Goal: Task Accomplishment & Management: Complete application form

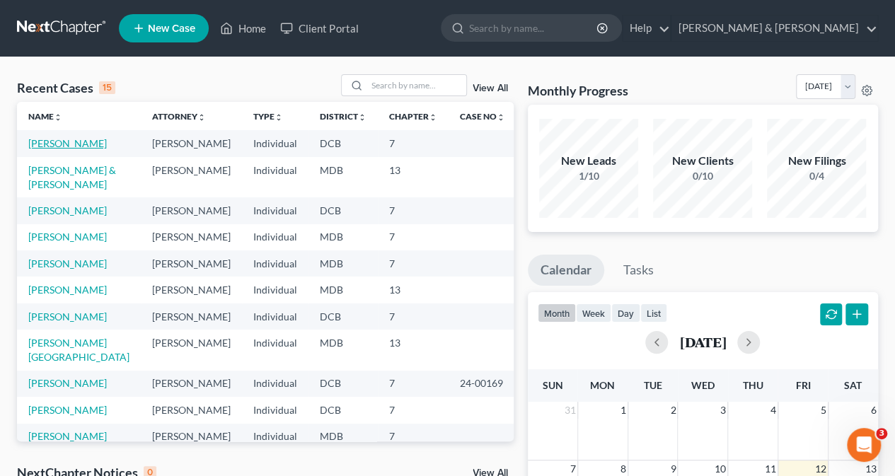
click at [90, 148] on link "[PERSON_NAME]" at bounding box center [67, 143] width 79 height 12
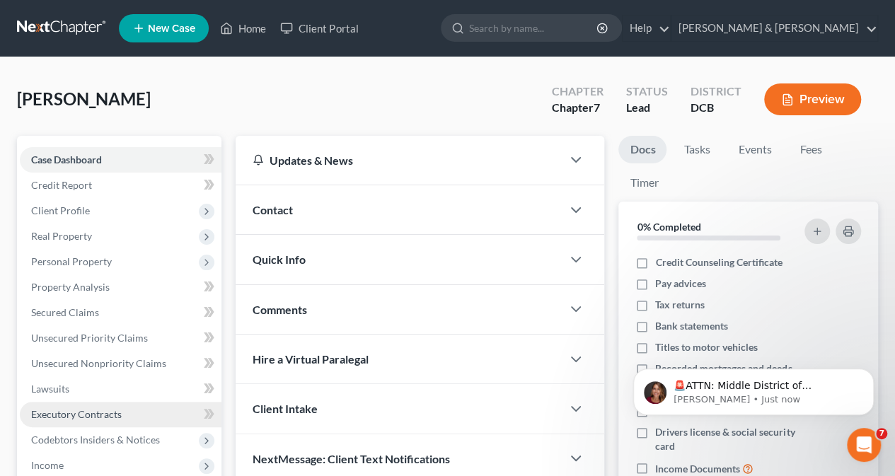
click at [81, 413] on span "Executory Contracts" at bounding box center [76, 414] width 91 height 12
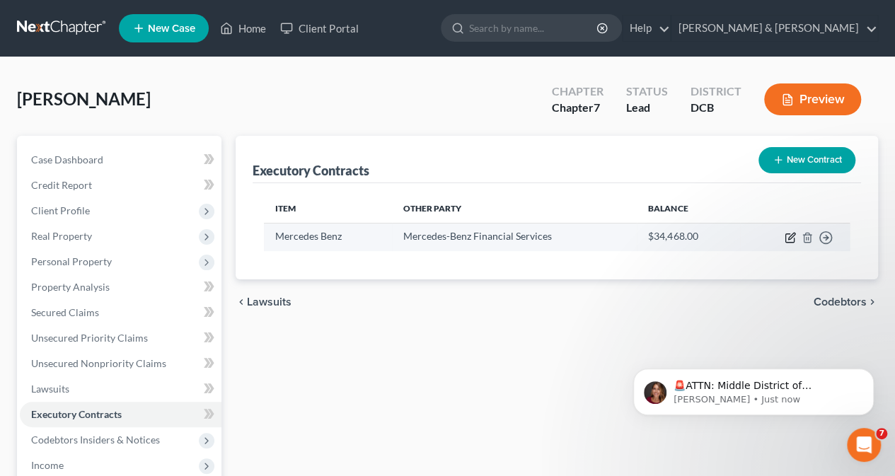
click at [788, 234] on icon "button" at bounding box center [789, 238] width 8 height 8
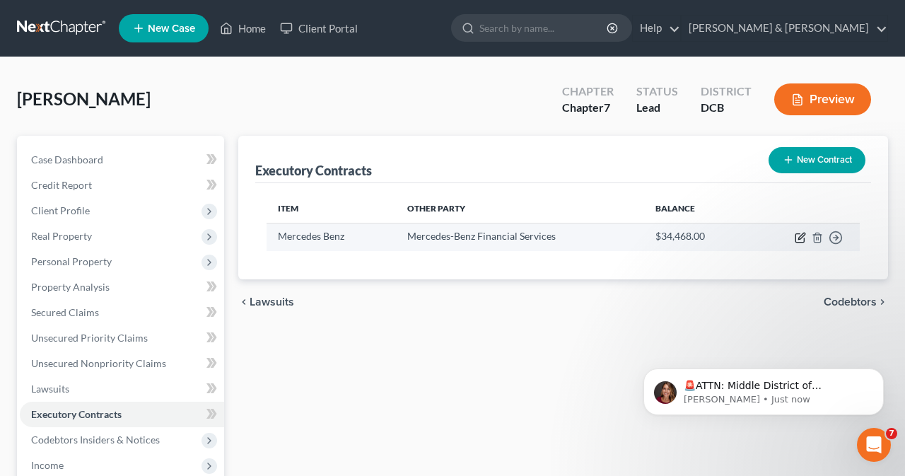
select select "3"
select select "45"
select select "0"
select select "1"
select select "0"
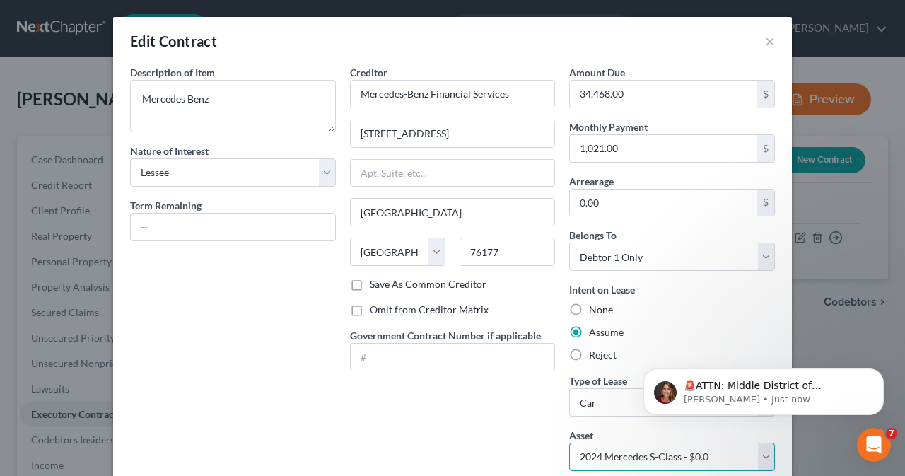
click at [759, 454] on select "Select 2024 Mercedes S-Class - $0.0" at bounding box center [672, 457] width 206 height 28
click at [569, 443] on select "Select 2024 Mercedes S-Class - $0.0" at bounding box center [672, 457] width 206 height 28
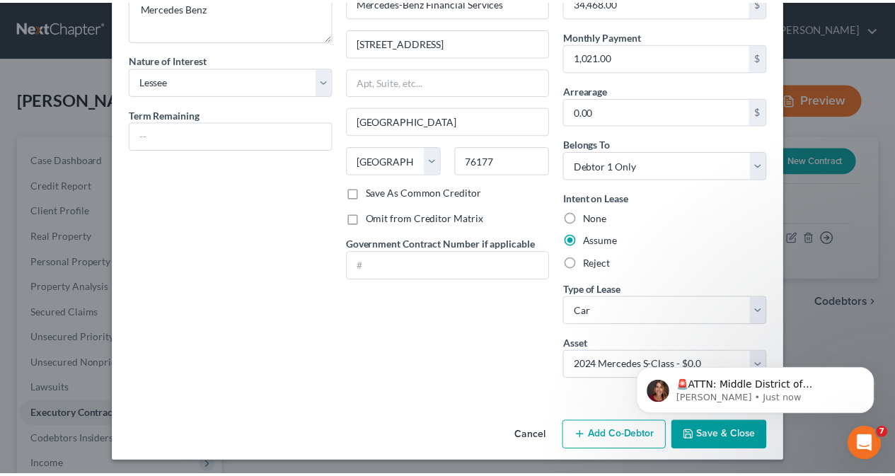
scroll to position [91, 0]
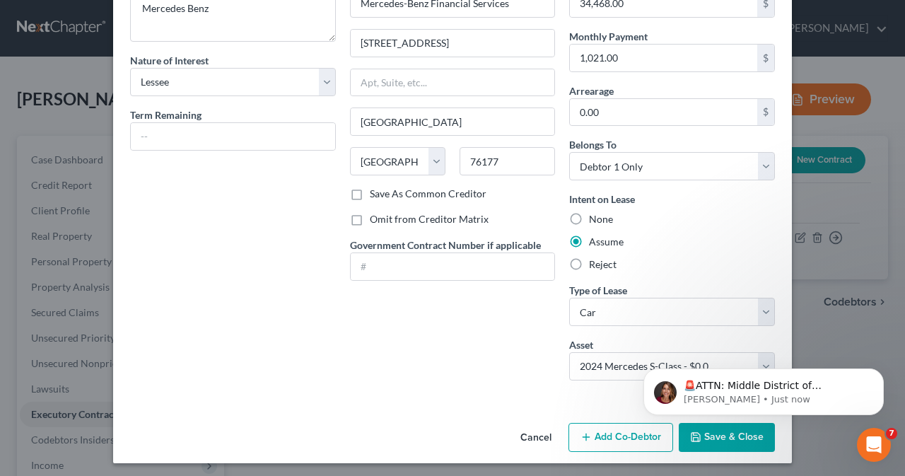
click at [894, 289] on div "Edit Contract × Description of non-residential real property * Description of I…" at bounding box center [452, 238] width 905 height 476
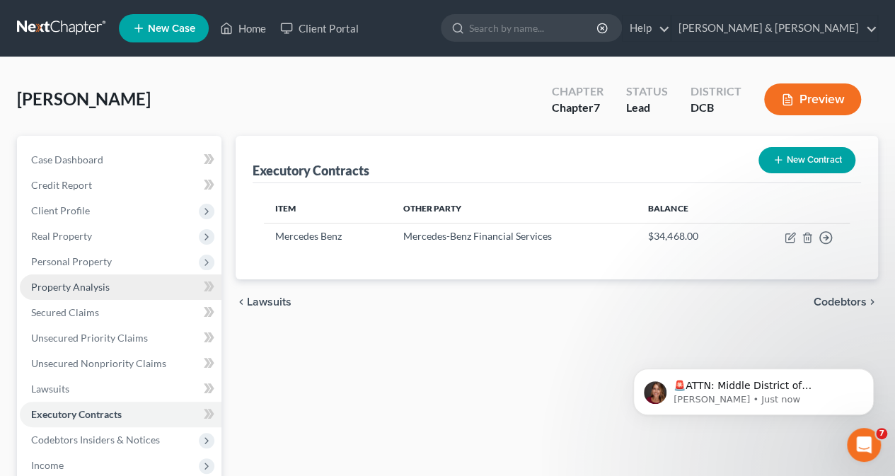
click at [94, 289] on span "Property Analysis" at bounding box center [70, 287] width 79 height 12
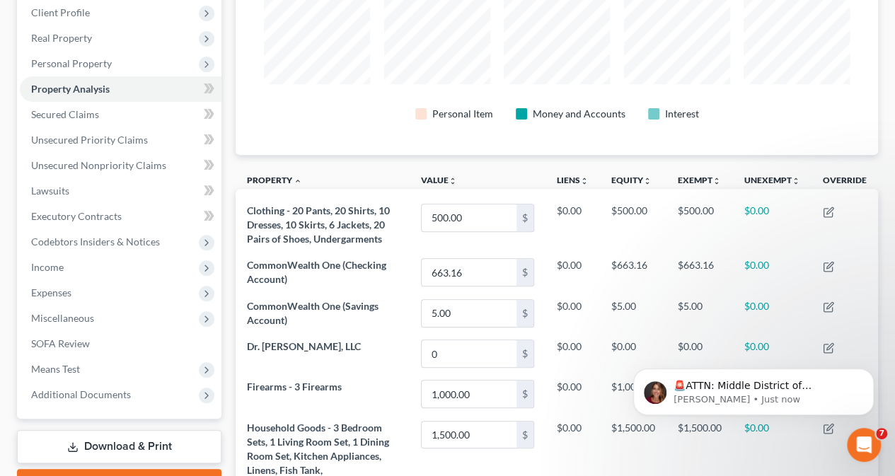
scroll to position [184, 0]
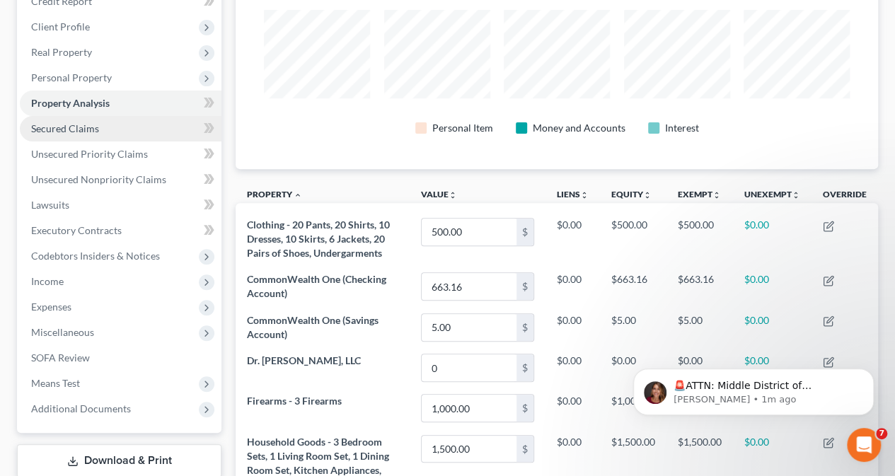
click at [78, 130] on span "Secured Claims" at bounding box center [65, 128] width 68 height 12
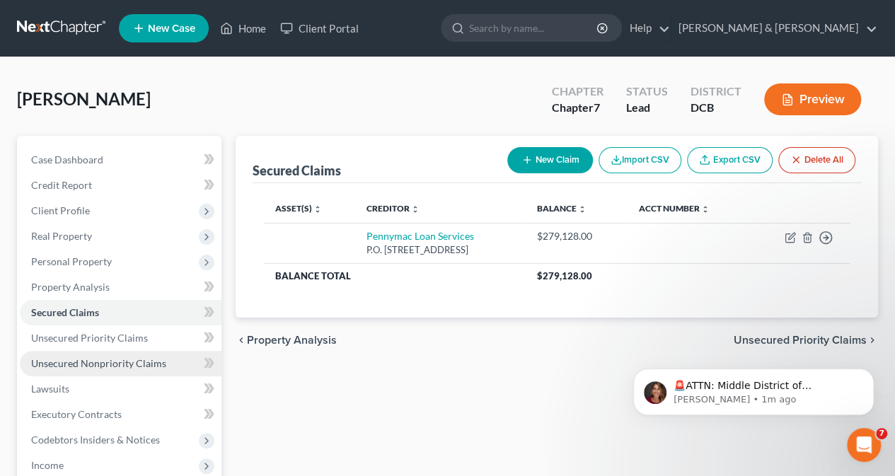
click at [71, 361] on span "Unsecured Nonpriority Claims" at bounding box center [98, 363] width 135 height 12
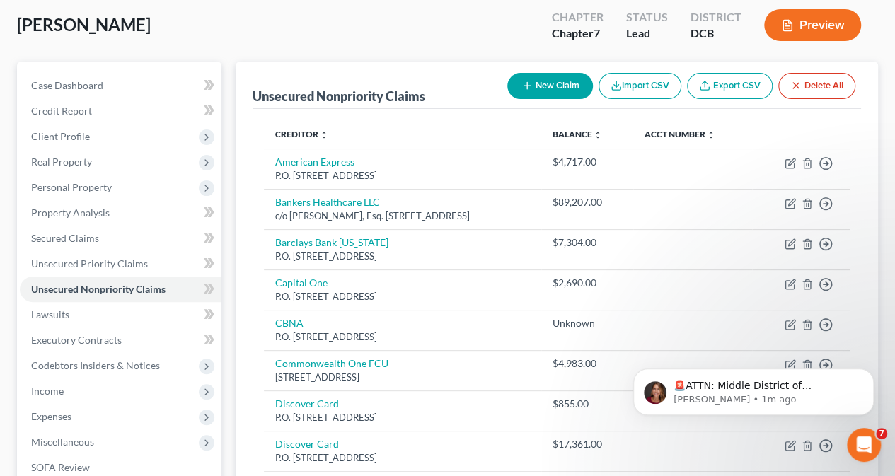
scroll to position [69, 0]
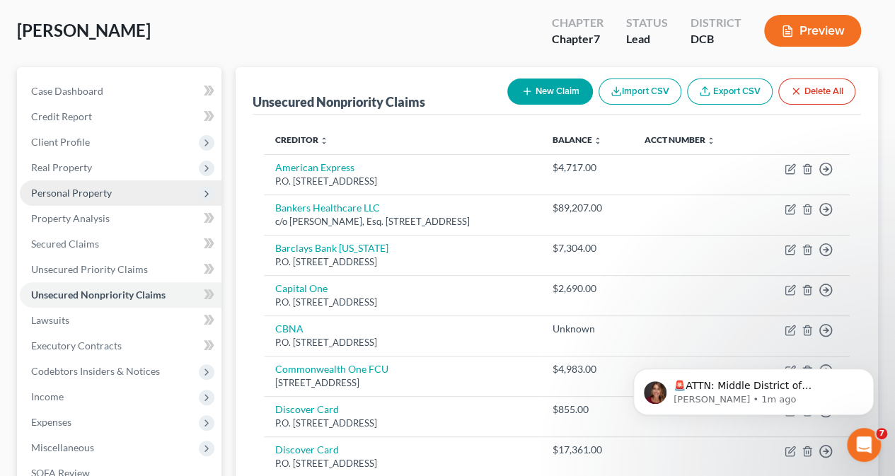
click at [74, 189] on span "Personal Property" at bounding box center [71, 193] width 81 height 12
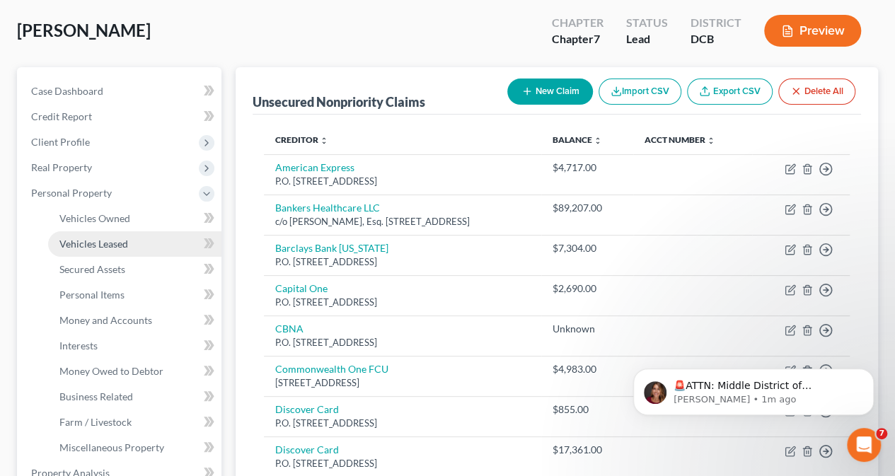
click at [92, 245] on span "Vehicles Leased" at bounding box center [93, 244] width 69 height 12
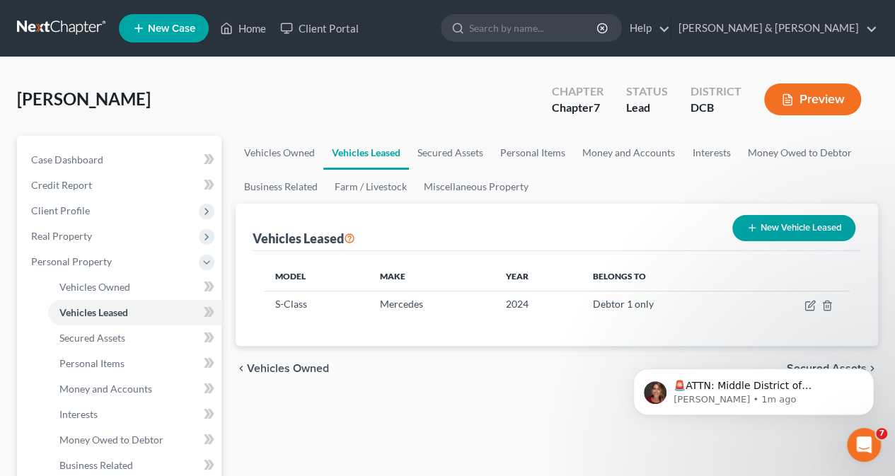
click at [806, 309] on div "🚨ATTN: Middle District of [US_STATE] The court has added a new Credit Counselin…" at bounding box center [753, 326] width 260 height 177
click at [800, 301] on div "🚨ATTN: Middle District of [US_STATE] The court has added a new Credit Counselin…" at bounding box center [753, 326] width 260 height 177
click at [685, 325] on div "🚨ATTN: Middle District of [US_STATE] The court has added a new Credit Counselin…" at bounding box center [753, 326] width 260 height 177
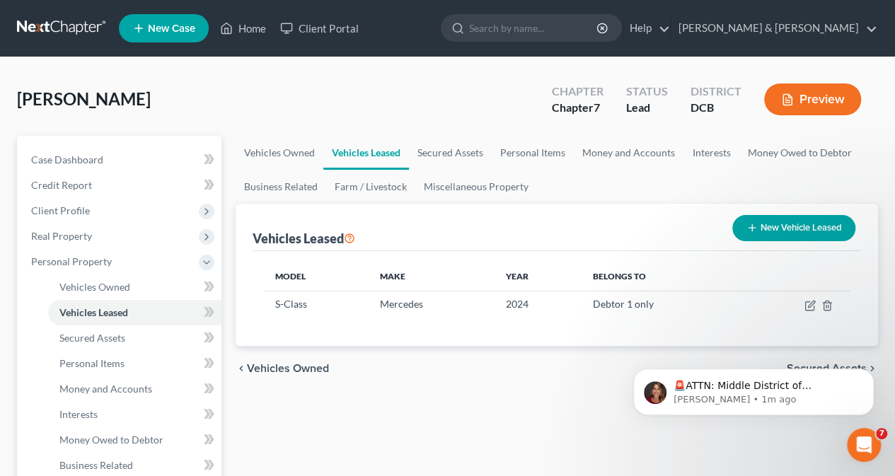
click at [691, 323] on div "🚨ATTN: Middle District of [US_STATE] The court has added a new Credit Counselin…" at bounding box center [753, 326] width 260 height 177
click at [748, 299] on div "🚨ATTN: Middle District of [US_STATE] The court has added a new Credit Counselin…" at bounding box center [753, 326] width 260 height 177
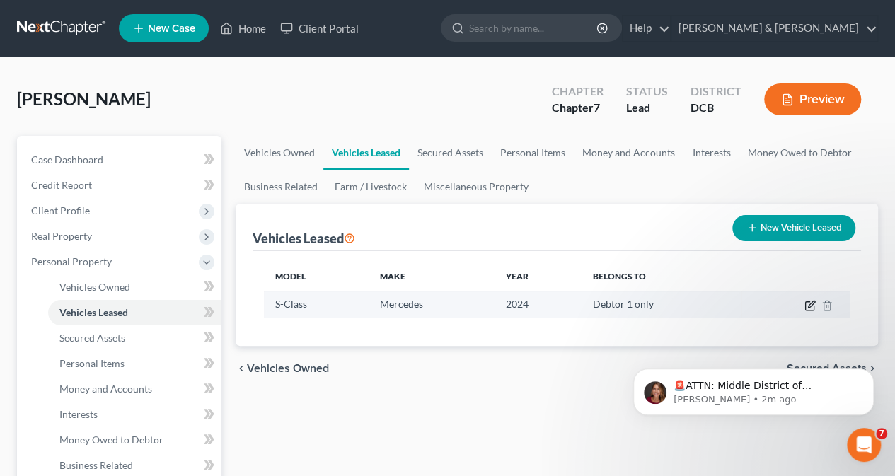
click at [809, 306] on icon "button" at bounding box center [811, 304] width 6 height 6
select select "0"
select select "2"
select select "0"
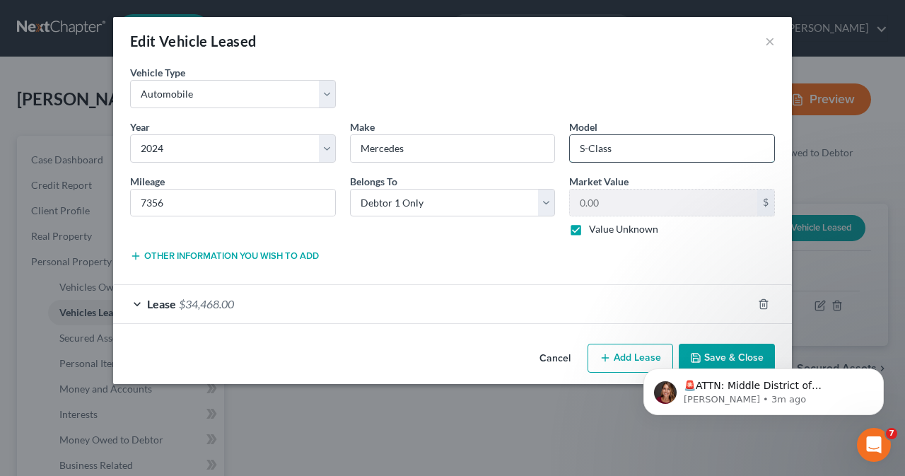
click at [622, 149] on input "S-Class" at bounding box center [672, 148] width 204 height 27
type input "S"
type input "GLC300"
click at [706, 359] on body "🚨ATTN: Middle District of [US_STATE] The court has added a new Credit Counselin…" at bounding box center [764, 388] width 272 height 88
click at [708, 355] on body "🚨ATTN: Middle District of [US_STATE] The court has added a new Credit Counselin…" at bounding box center [764, 388] width 272 height 88
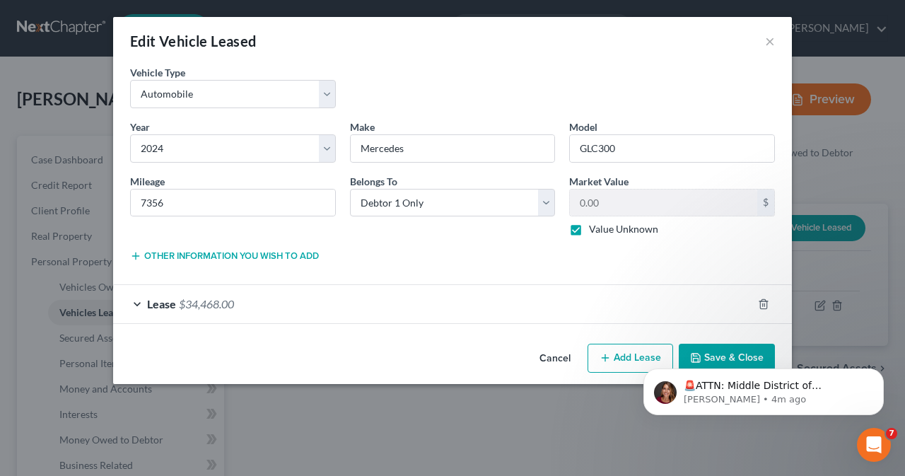
click at [708, 355] on body "🚨ATTN: Middle District of [US_STATE] The court has added a new Credit Counselin…" at bounding box center [764, 388] width 272 height 88
click at [523, 434] on div "Edit Vehicle Leased × Vehicle Type * Select Automobile Truck Trailer Watercraft…" at bounding box center [452, 238] width 905 height 476
click at [700, 356] on body "🚨ATTN: Middle District of [US_STATE] The court has added a new Credit Counselin…" at bounding box center [764, 388] width 272 height 88
click at [700, 357] on body "🚨ATTN: Middle District of [US_STATE] The court has added a new Credit Counselin…" at bounding box center [764, 388] width 272 height 88
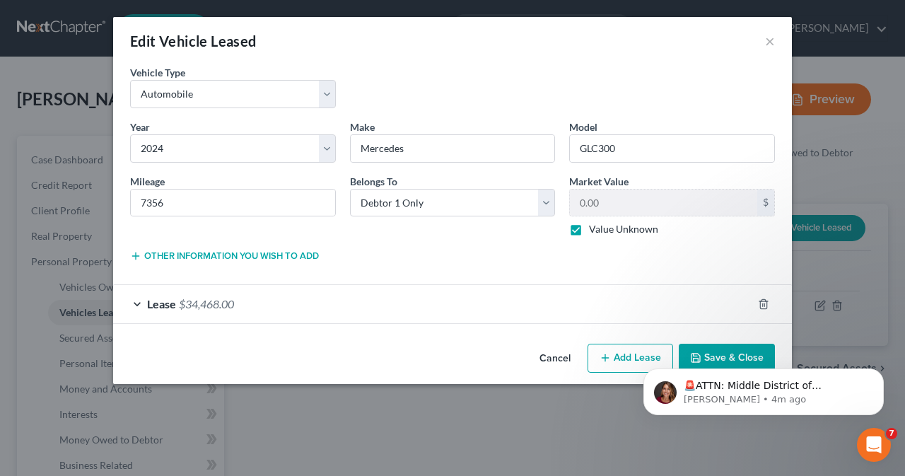
click at [714, 358] on div "🚨ATTN: Middle District of [US_STATE] The court has added a new Credit Counselin…" at bounding box center [764, 326] width 260 height 177
click at [881, 373] on icon "Dismiss notification" at bounding box center [879, 372] width 5 height 5
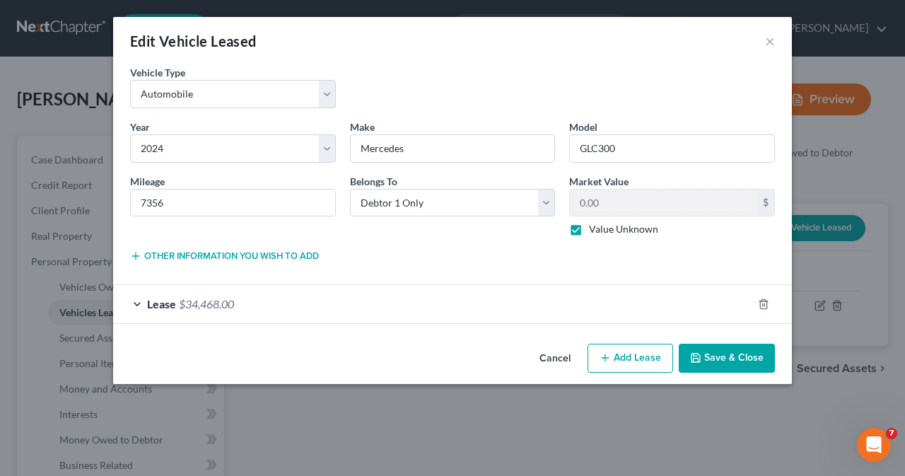
click at [739, 357] on button "Save & Close" at bounding box center [727, 359] width 96 height 30
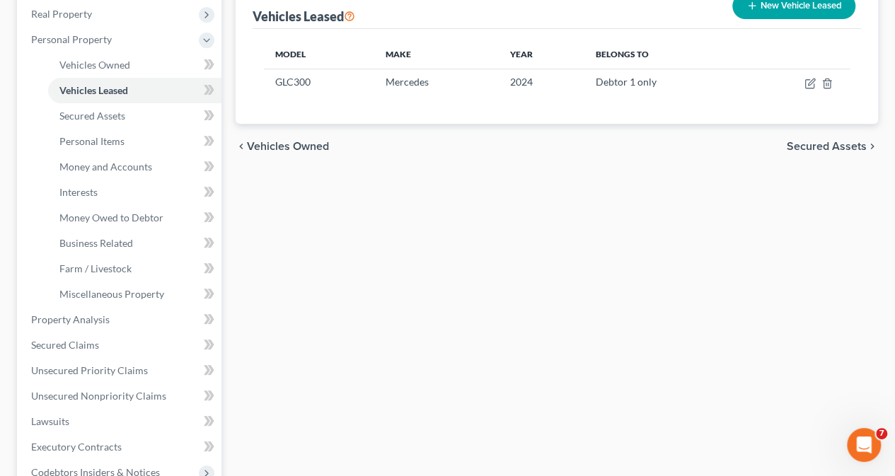
scroll to position [224, 0]
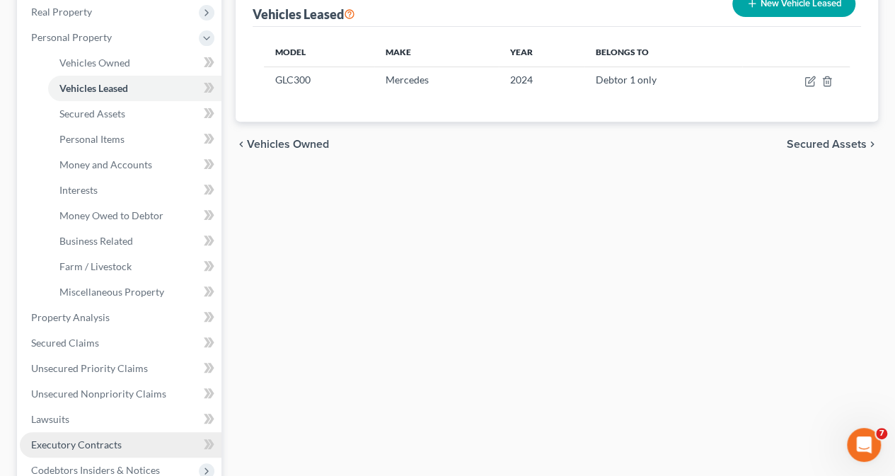
click at [105, 444] on span "Executory Contracts" at bounding box center [76, 445] width 91 height 12
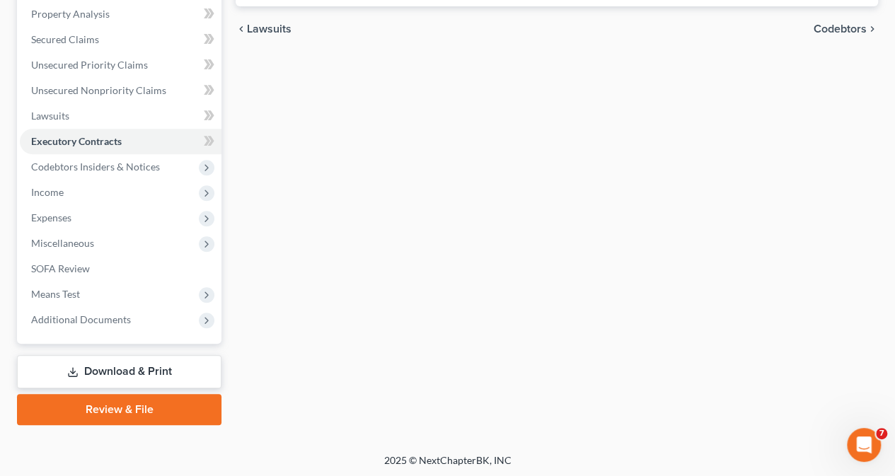
scroll to position [274, 0]
click at [651, 282] on div "Executory Contracts New Contract Item Other Party Balance Mercedes Benz Mercede…" at bounding box center [556, 143] width 656 height 562
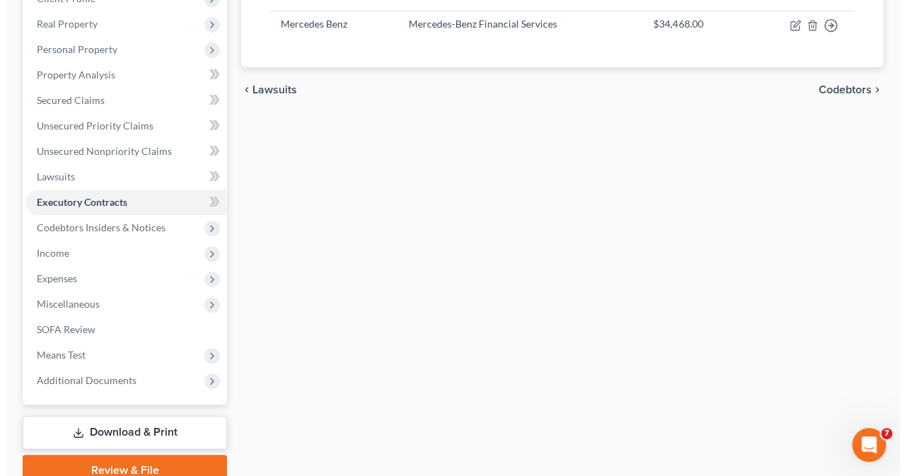
scroll to position [0, 0]
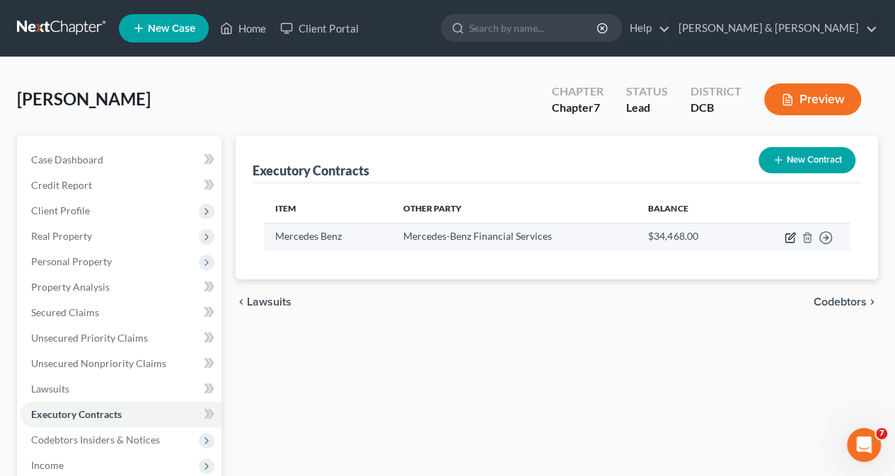
click at [785, 237] on icon "button" at bounding box center [789, 238] width 8 height 8
select select "3"
select select "45"
select select "0"
select select "1"
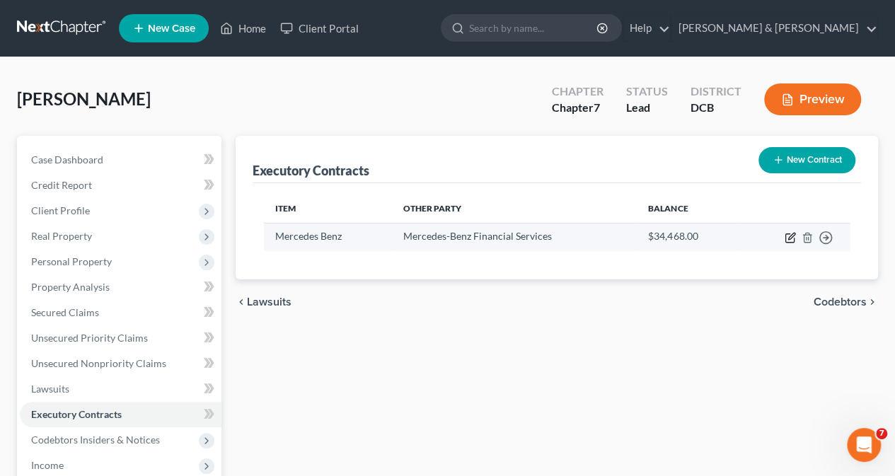
select select "0"
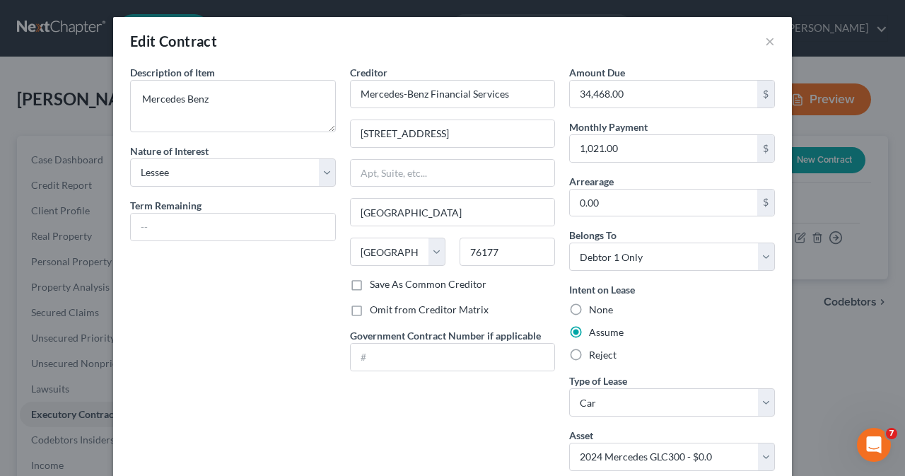
click at [370, 311] on label "Omit from Creditor Matrix" at bounding box center [429, 310] width 119 height 14
click at [376, 311] on input "Omit from Creditor Matrix" at bounding box center [380, 307] width 9 height 9
checkbox input "true"
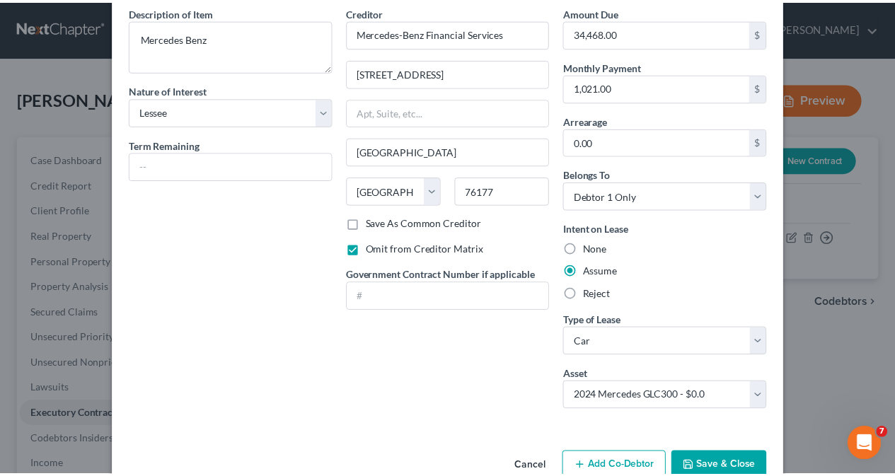
scroll to position [92, 0]
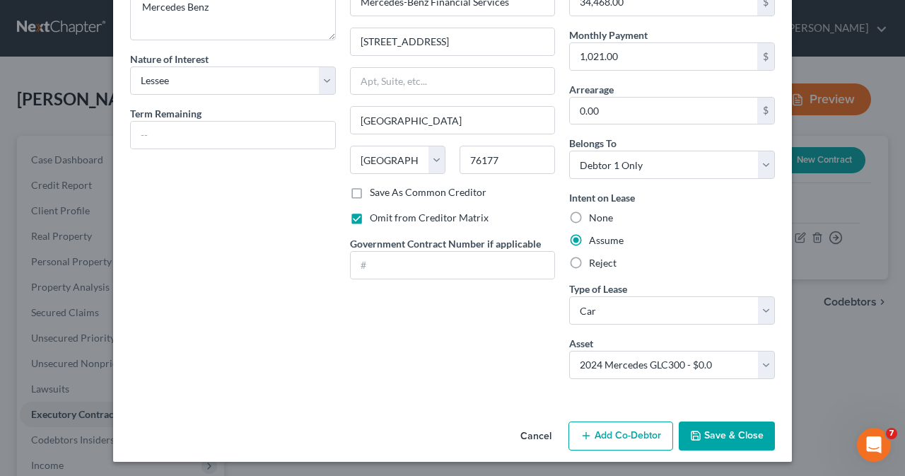
click at [703, 436] on button "Save & Close" at bounding box center [727, 437] width 96 height 30
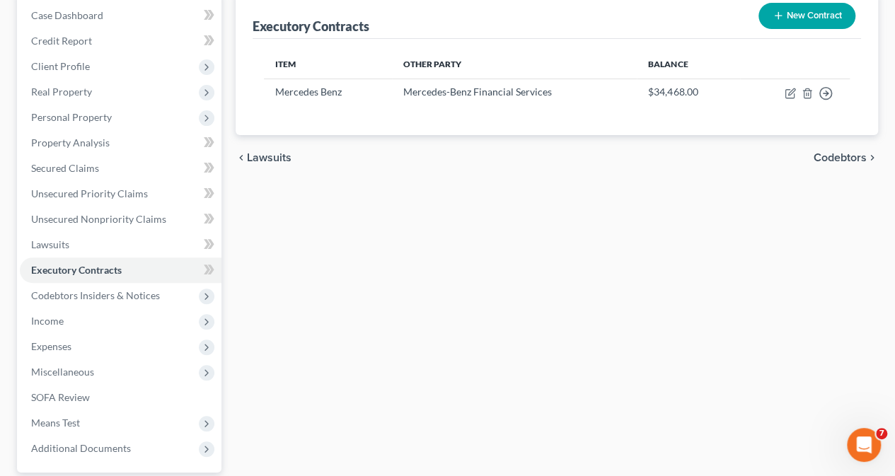
scroll to position [146, 0]
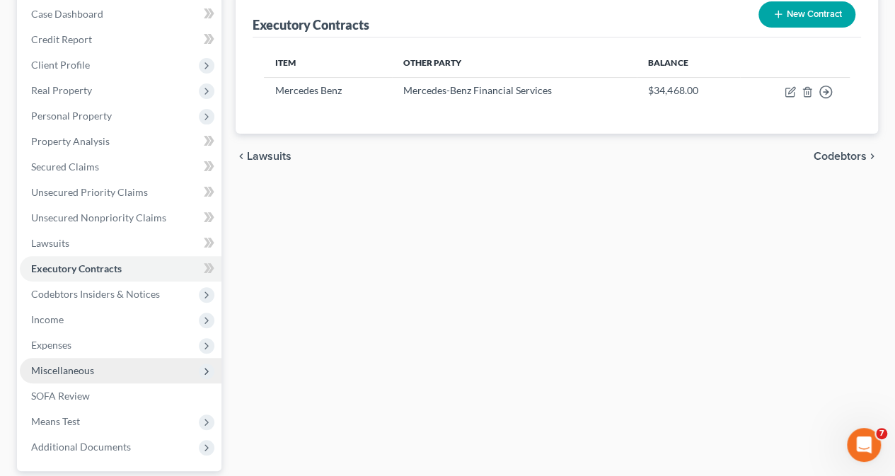
click at [79, 370] on span "Miscellaneous" at bounding box center [62, 370] width 63 height 12
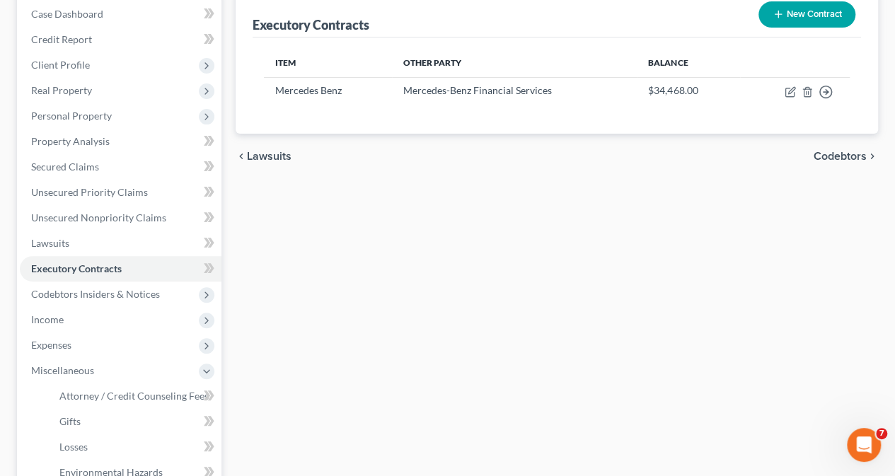
click at [451, 315] on div "Executory Contracts New Contract Item Other Party Balance Mercedes Benz Mercede…" at bounding box center [556, 335] width 656 height 690
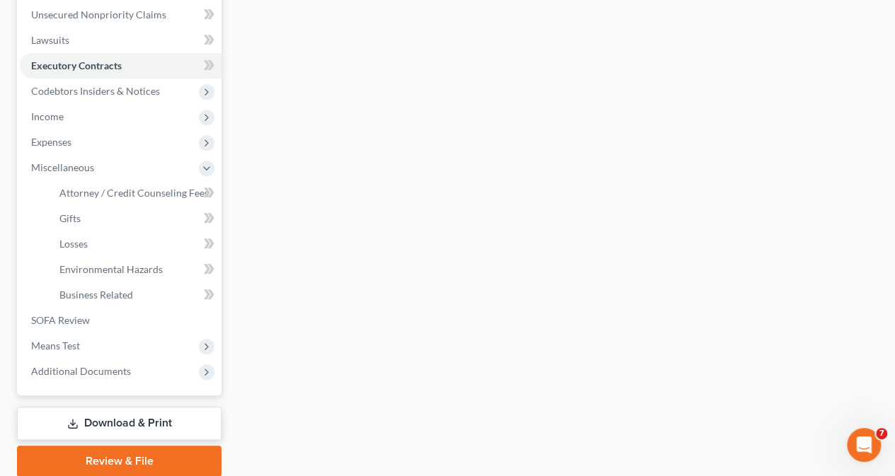
scroll to position [401, 0]
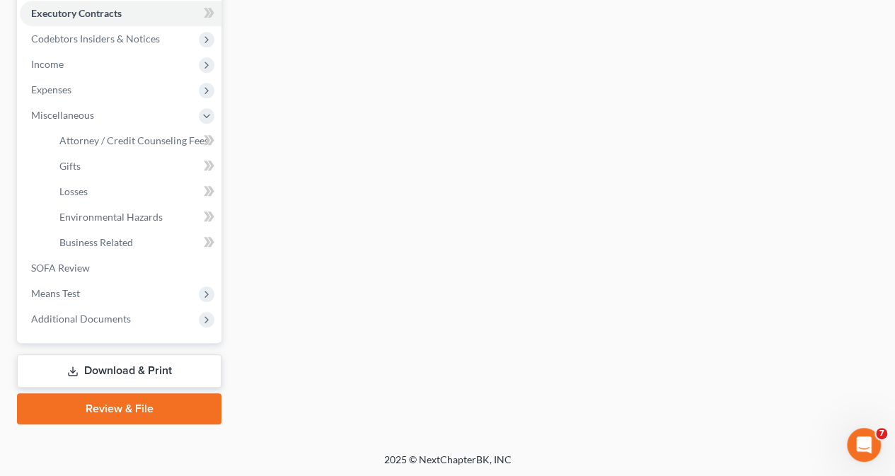
click at [108, 366] on link "Download & Print" at bounding box center [119, 370] width 204 height 33
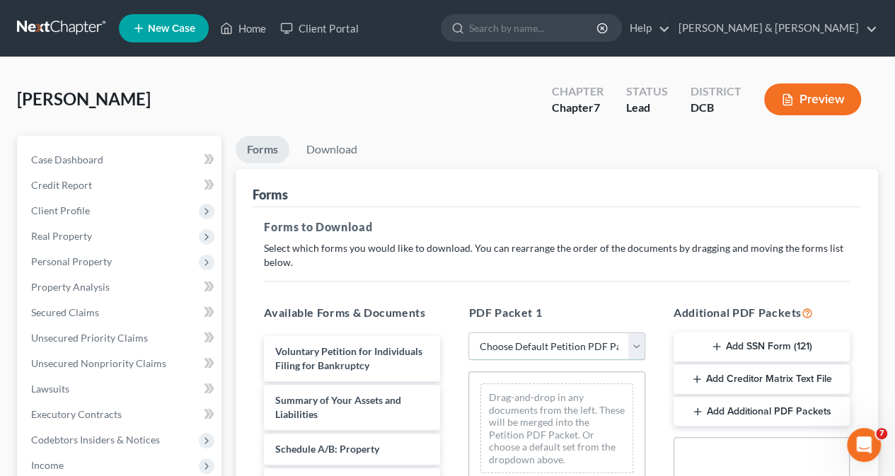
click at [634, 341] on select "Choose Default Petition PDF Packet Complete Bankruptcy Petition (all forms and …" at bounding box center [556, 346] width 176 height 28
select select "0"
click at [468, 332] on select "Choose Default Petition PDF Packet Complete Bankruptcy Petition (all forms and …" at bounding box center [556, 346] width 176 height 28
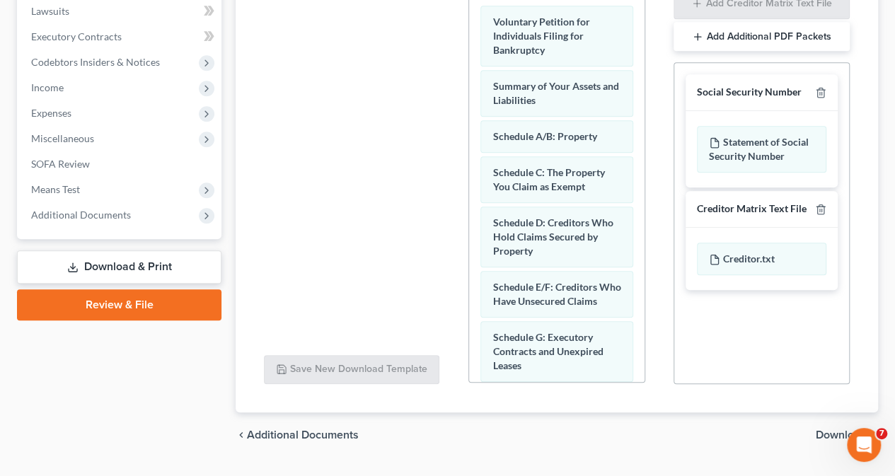
scroll to position [379, 0]
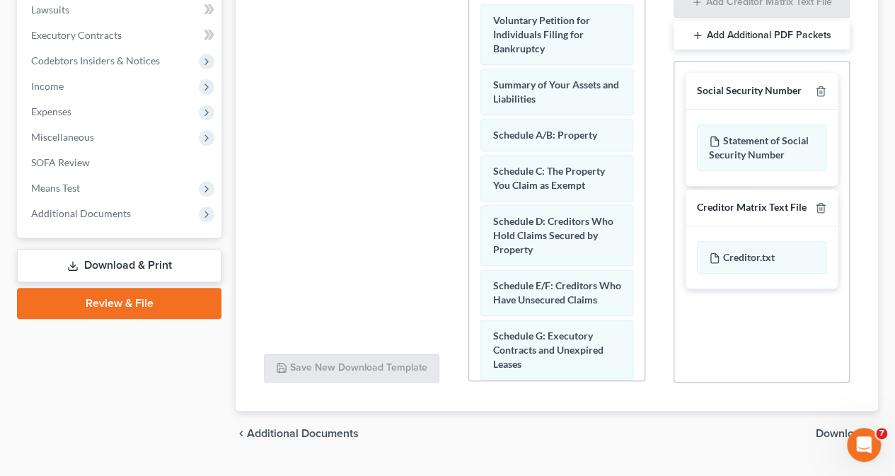
click at [832, 430] on span "Download" at bounding box center [841, 433] width 51 height 11
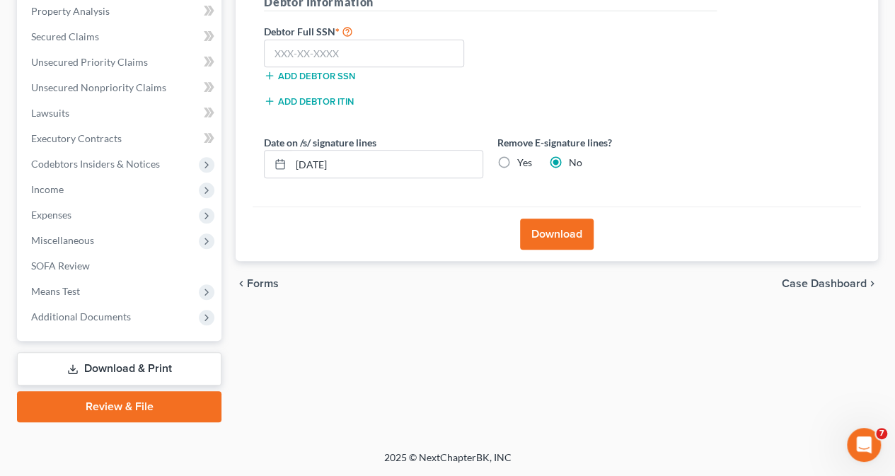
scroll to position [274, 0]
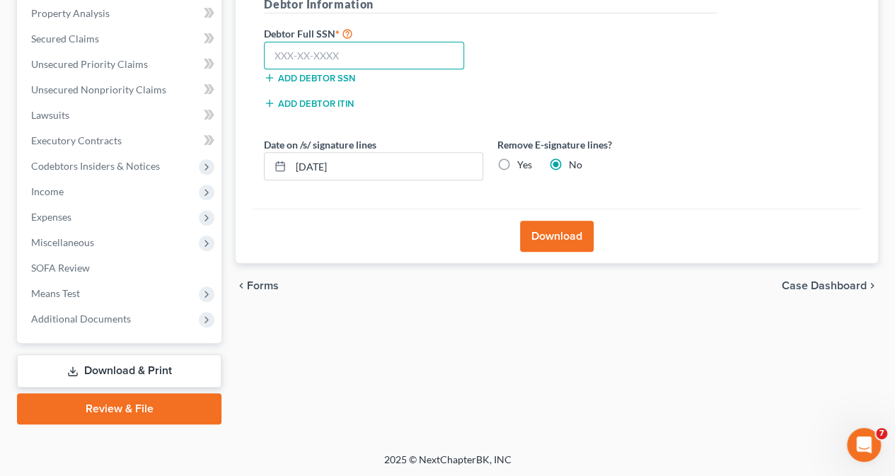
click at [373, 62] on input "text" at bounding box center [364, 56] width 200 height 28
type input "579-04-7324"
click at [557, 237] on button "Download" at bounding box center [557, 236] width 74 height 31
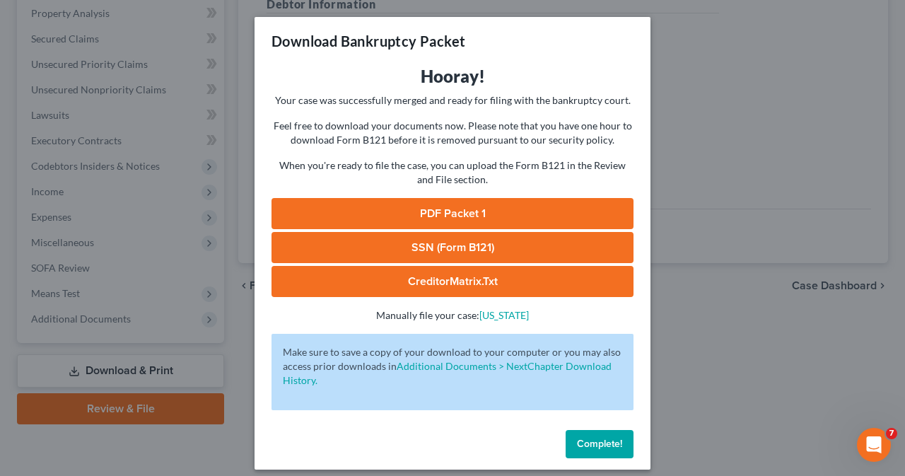
click at [433, 282] on link "CreditorMatrix.txt" at bounding box center [453, 281] width 362 height 31
click at [434, 247] on link "SSN (Form B121)" at bounding box center [453, 247] width 362 height 31
click at [431, 220] on link "PDF Packet 1" at bounding box center [453, 213] width 362 height 31
click at [589, 442] on span "Complete!" at bounding box center [599, 444] width 45 height 12
